Goal: Task Accomplishment & Management: Manage account settings

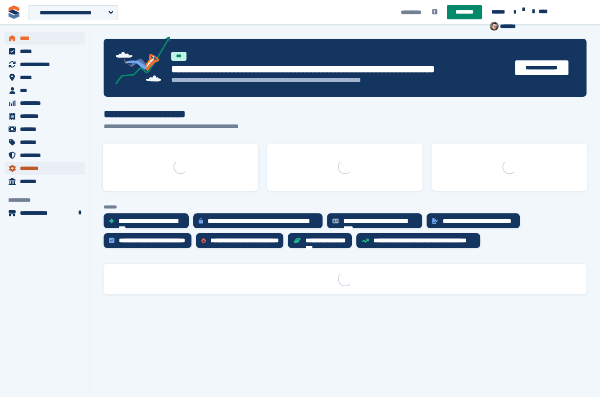
click at [36, 166] on span "********" at bounding box center [47, 168] width 54 height 13
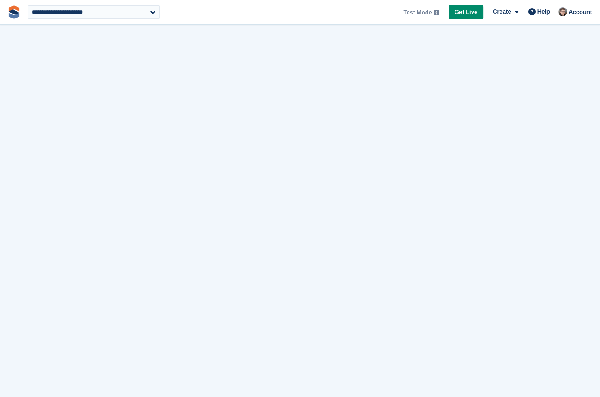
select select "***"
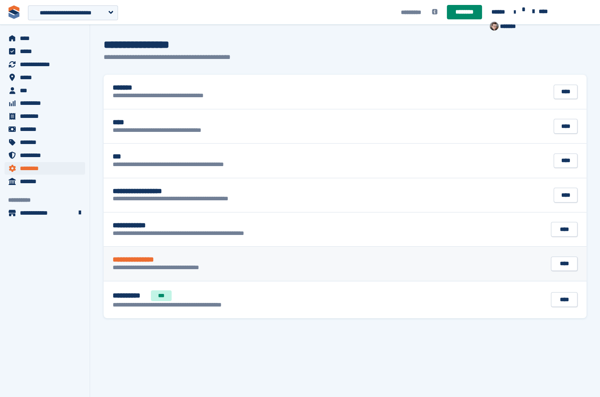
click at [203, 253] on link "**********" at bounding box center [345, 264] width 483 height 34
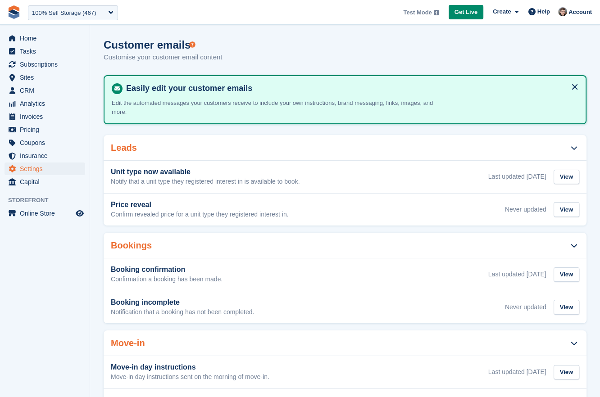
click at [314, 247] on div "Bookings" at bounding box center [345, 245] width 483 height 25
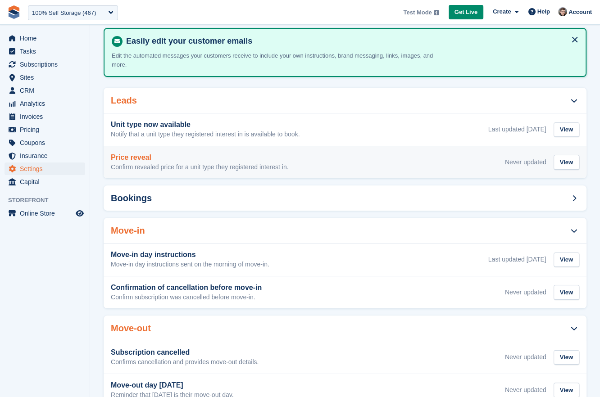
scroll to position [128, 0]
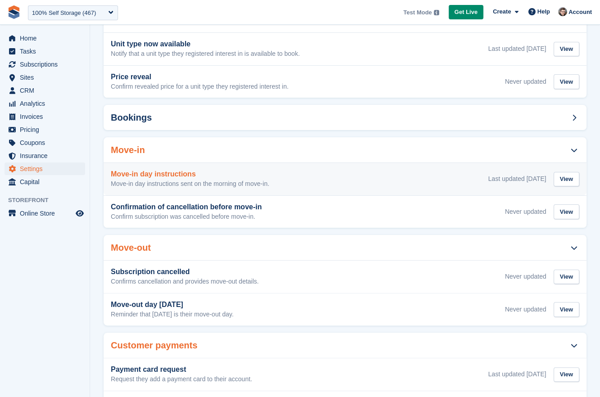
click at [525, 183] on div "Last updated May 07 View" at bounding box center [533, 179] width 91 height 18
click at [563, 183] on div "View" at bounding box center [566, 179] width 26 height 15
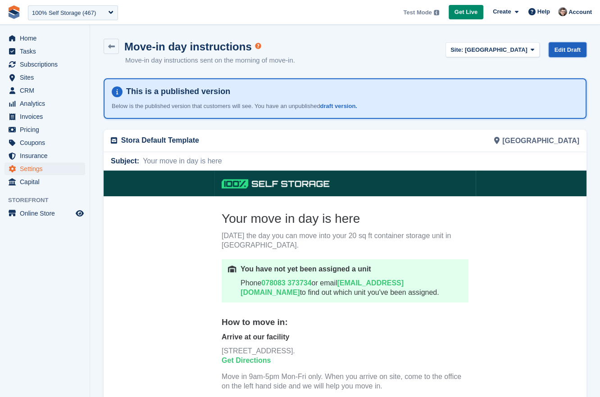
click at [579, 44] on link "Edit Draft" at bounding box center [567, 49] width 38 height 15
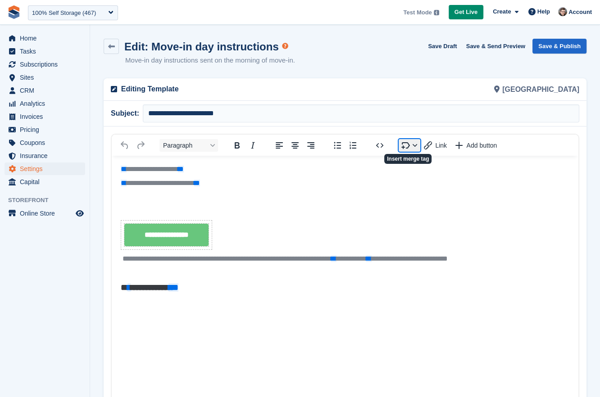
click at [408, 147] on button "Insert merge tag" at bounding box center [409, 145] width 22 height 13
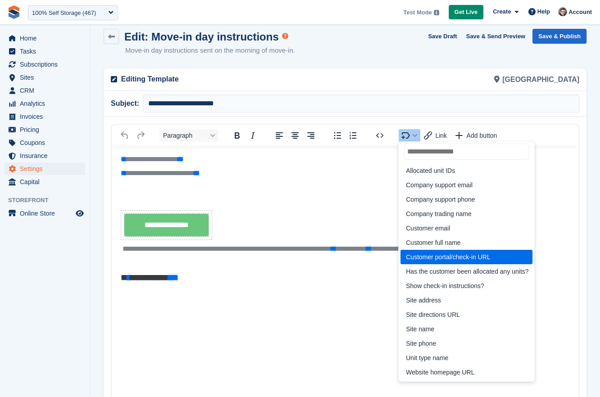
scroll to position [10, 0]
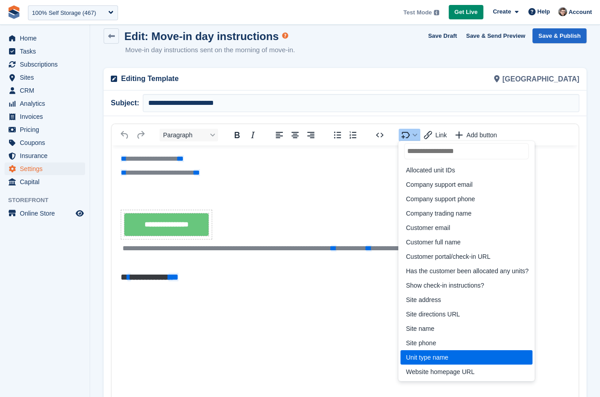
click at [459, 350] on div "Unit type name" at bounding box center [465, 357] width 131 height 14
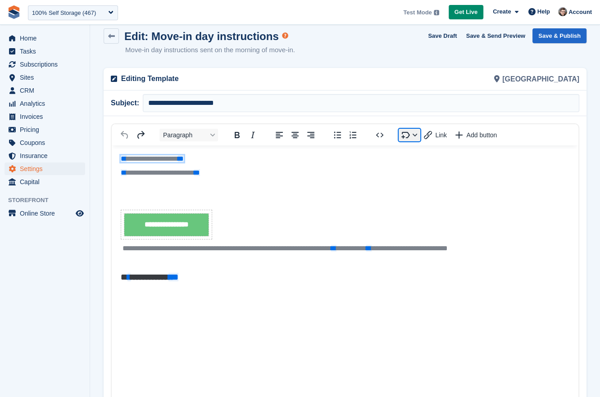
click at [402, 132] on button "Insert merge tag" at bounding box center [409, 135] width 22 height 13
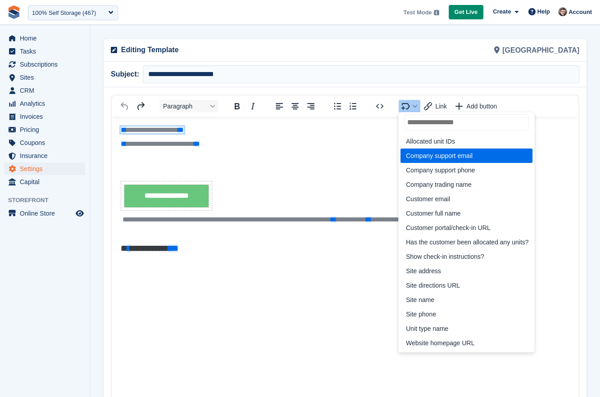
scroll to position [0, 0]
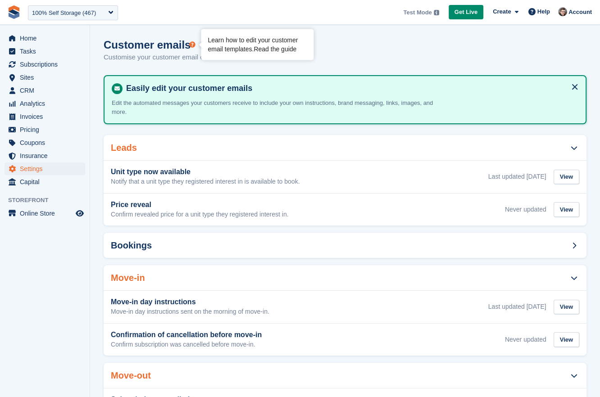
click at [268, 49] on link "Read the guide" at bounding box center [274, 48] width 43 height 7
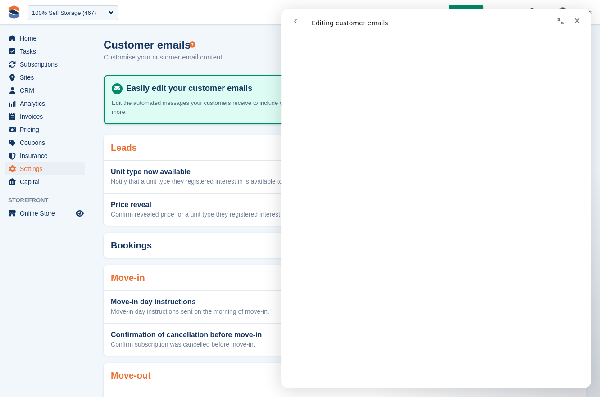
scroll to position [4465, 0]
click at [79, 293] on aside "Home Tasks Subscriptions Subscriptions Subscriptions Contracts Price increases …" at bounding box center [45, 201] width 90 height 352
click at [79, 292] on aside "Home Tasks Subscriptions Subscriptions Subscriptions Contracts Price increases …" at bounding box center [45, 201] width 90 height 352
click at [302, 24] on button "go back" at bounding box center [295, 21] width 17 height 17
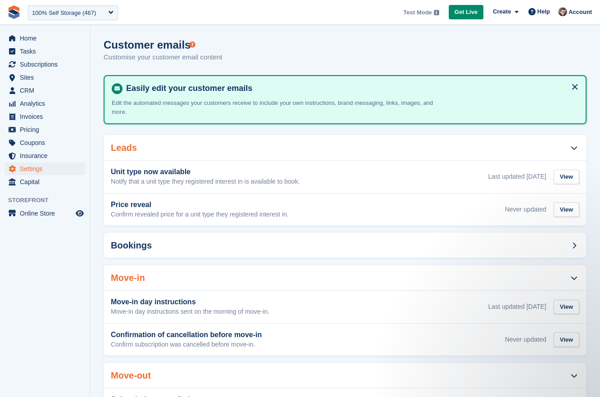
scroll to position [0, 0]
